Goal: Transaction & Acquisition: Download file/media

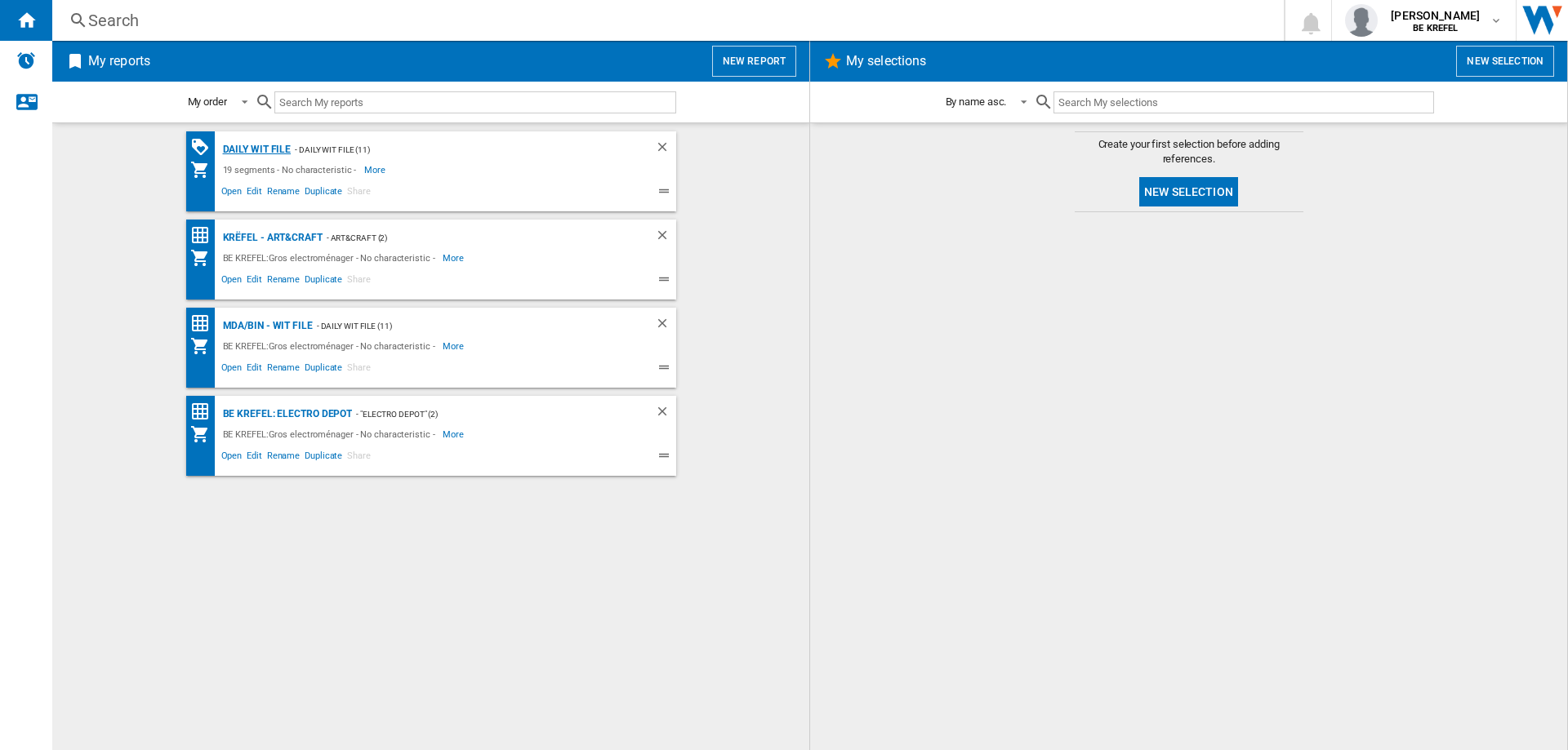
click at [273, 149] on div "Daily WIT file" at bounding box center [254, 150] width 73 height 20
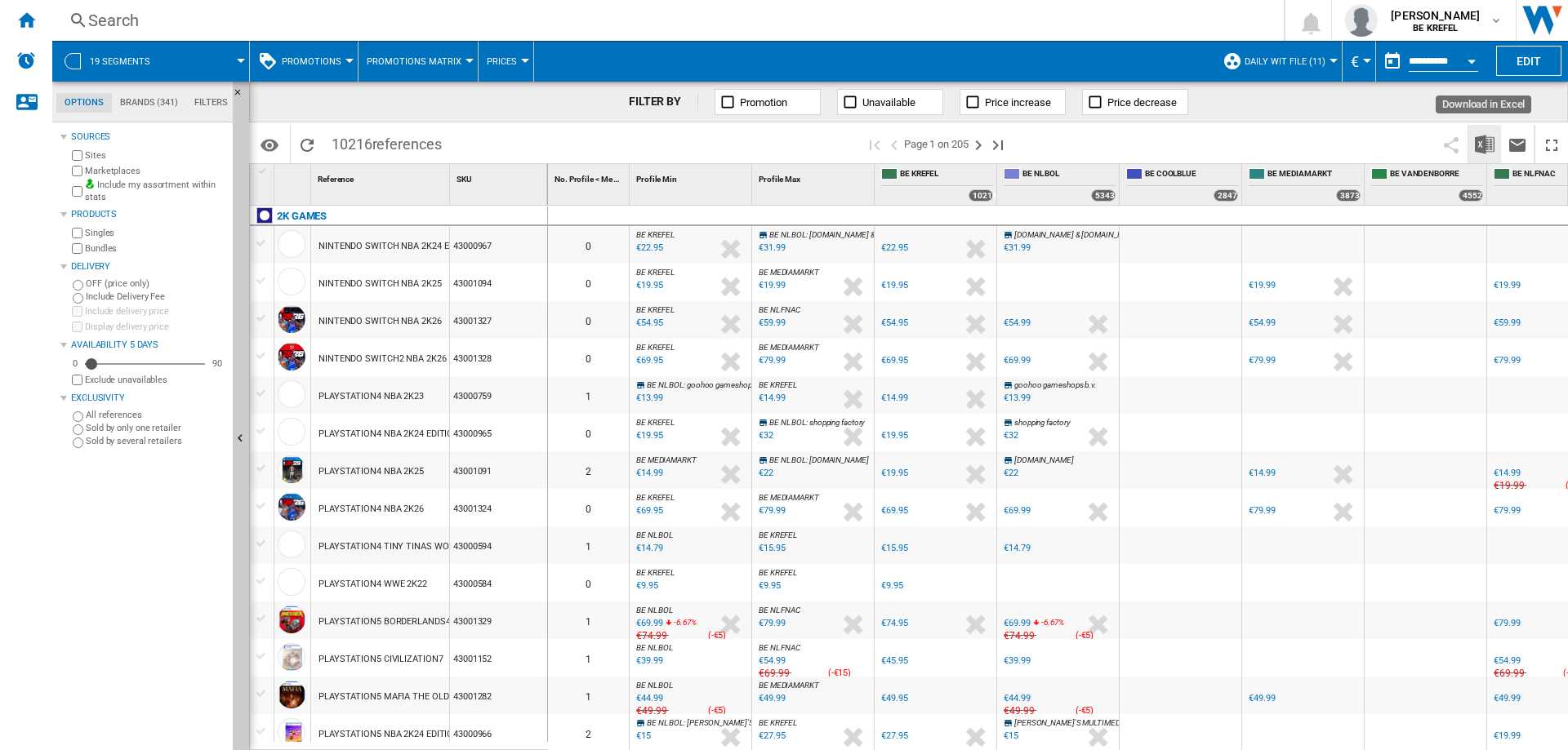
click at [1489, 140] on img "Download in Excel" at bounding box center [1483, 144] width 19 height 19
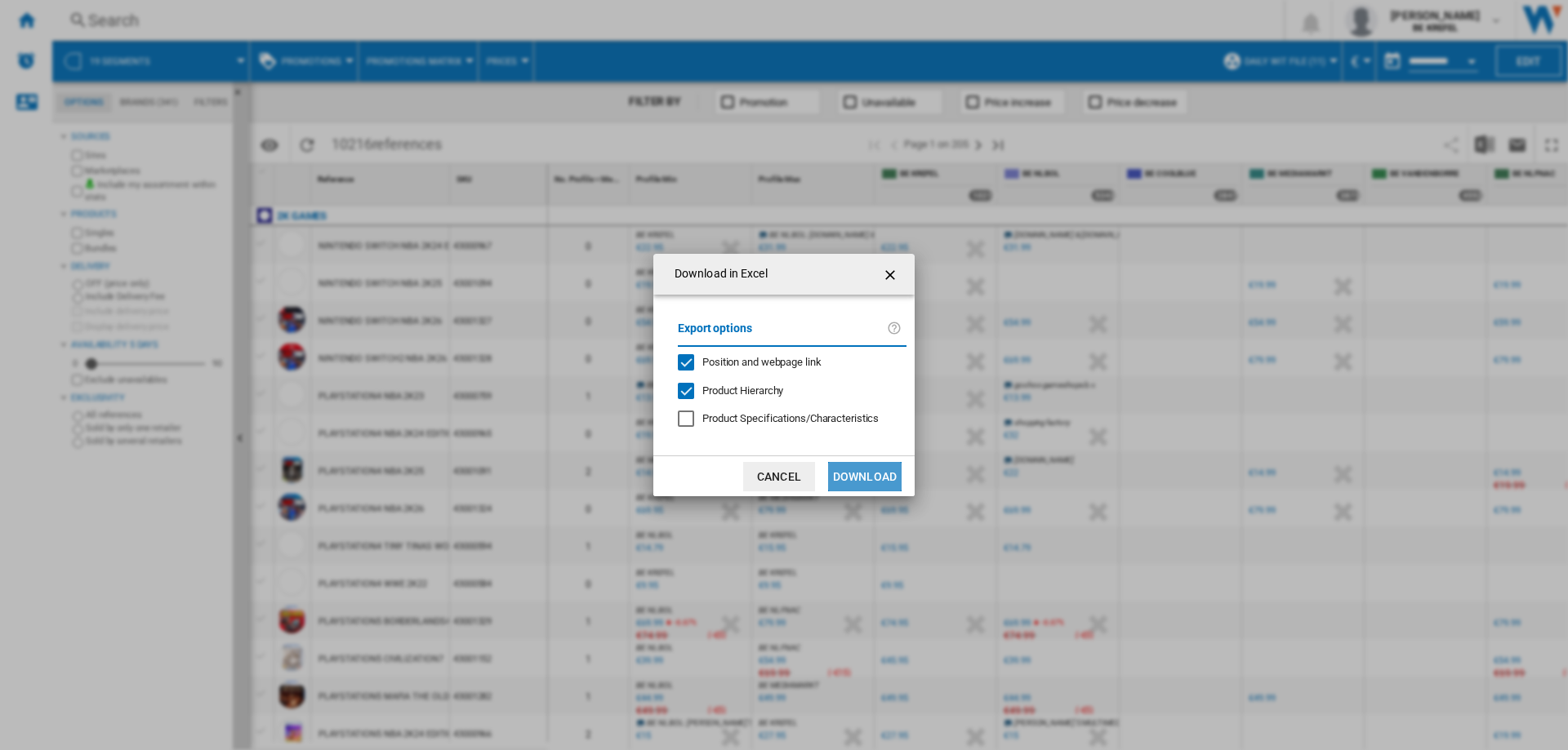
click at [874, 477] on button "Download" at bounding box center [864, 476] width 73 height 29
